Goal: Information Seeking & Learning: Learn about a topic

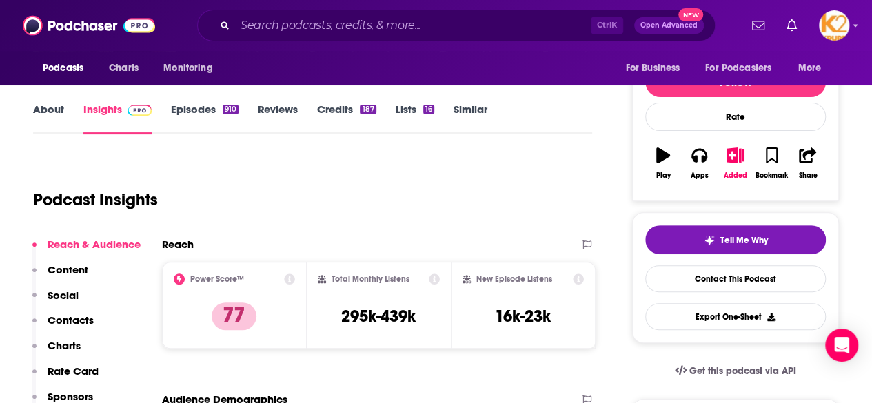
scroll to position [185, 0]
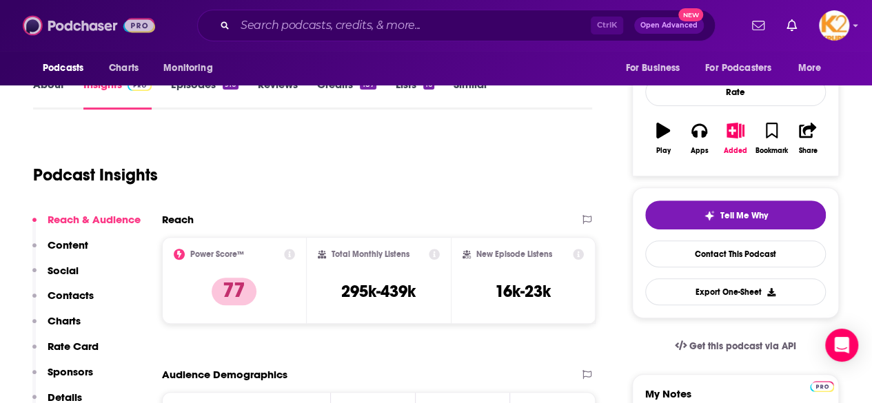
click at [84, 20] on img at bounding box center [89, 25] width 132 height 26
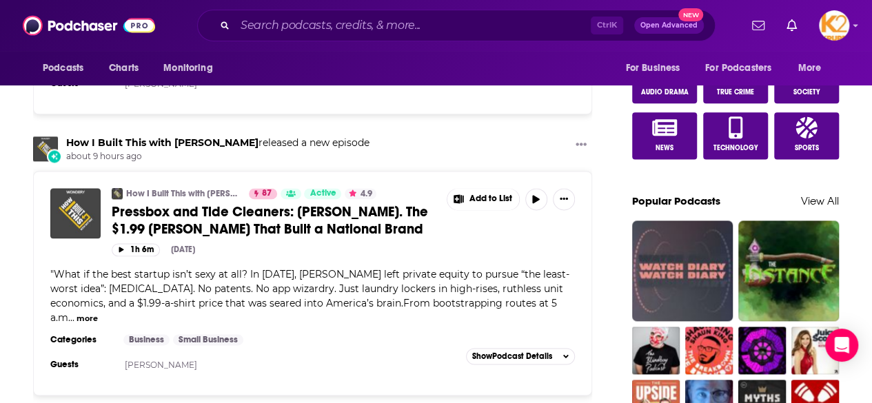
scroll to position [831, 0]
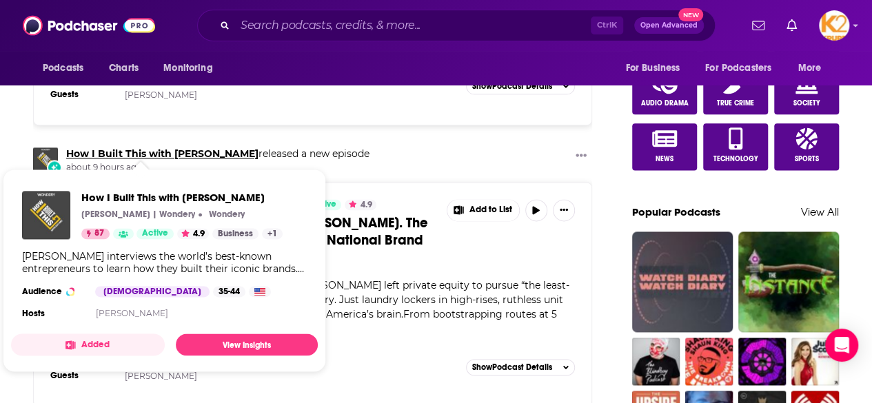
click at [146, 150] on link "How I Built This with [PERSON_NAME]" at bounding box center [162, 154] width 192 height 12
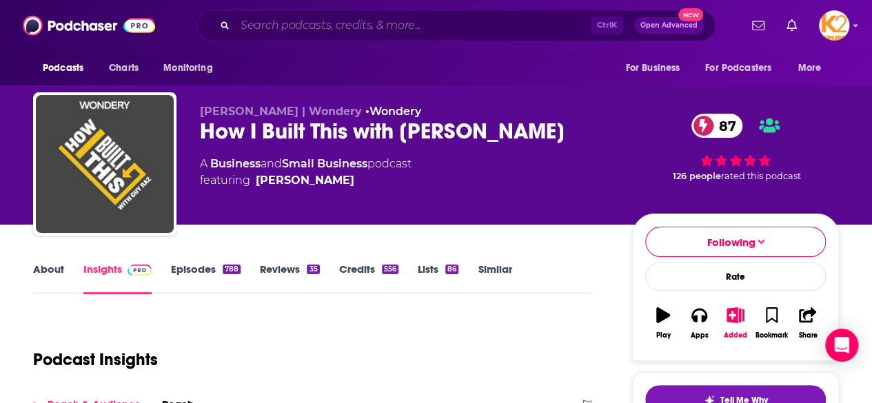
click at [340, 24] on input "Search podcasts, credits, & more..." at bounding box center [413, 25] width 356 height 22
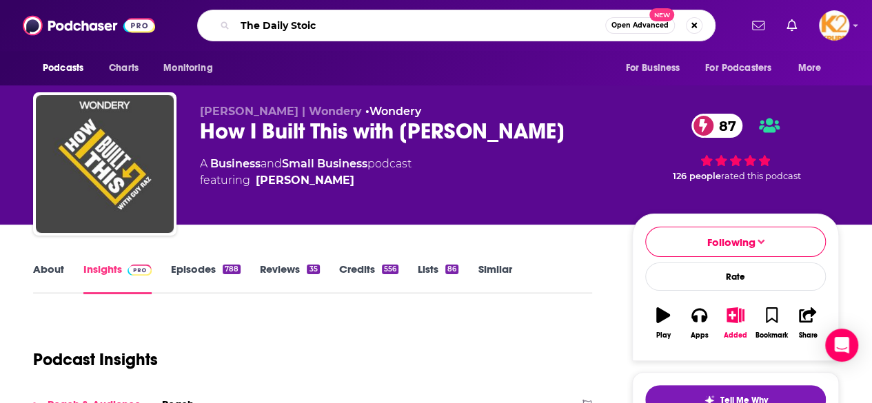
type input "The Daily Stoic"
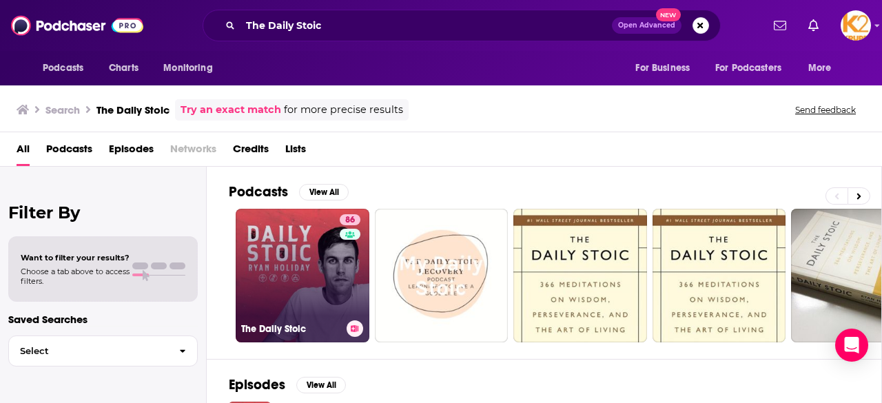
click at [327, 270] on link "86 The Daily Stoic" at bounding box center [303, 276] width 134 height 134
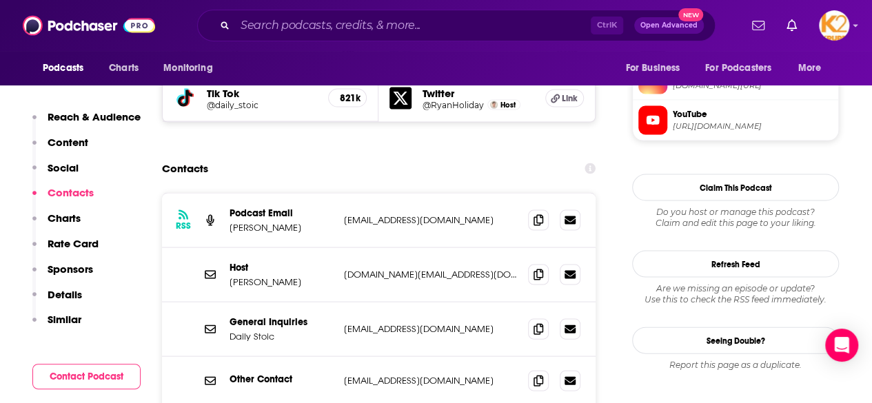
scroll to position [1316, 0]
